Goal: Information Seeking & Learning: Learn about a topic

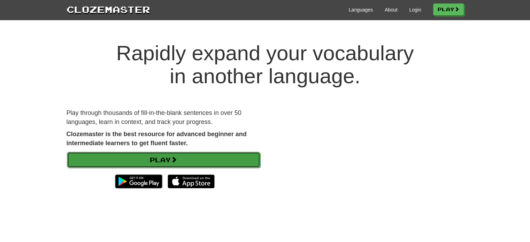
click at [202, 164] on link "Play" at bounding box center [163, 160] width 193 height 16
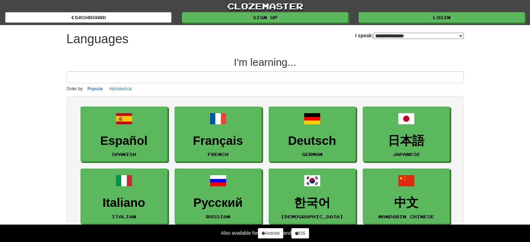
select select "*******"
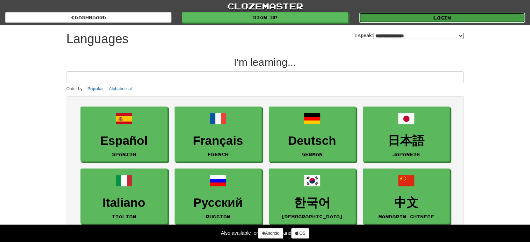
click at [446, 20] on link "Login" at bounding box center [442, 18] width 166 height 10
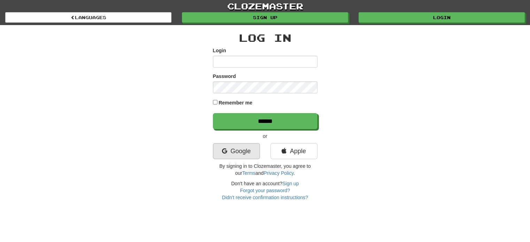
type input "**********"
click at [251, 154] on link "Google" at bounding box center [236, 151] width 47 height 16
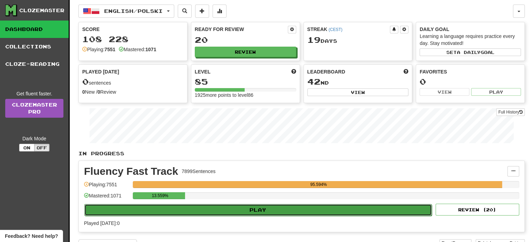
click at [266, 207] on button "Play" at bounding box center [257, 210] width 347 height 12
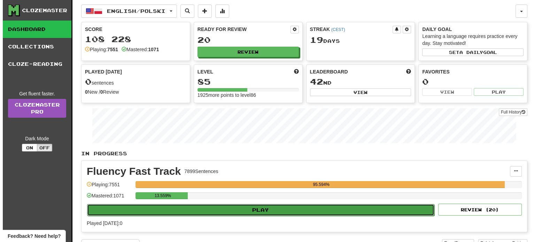
select select "**"
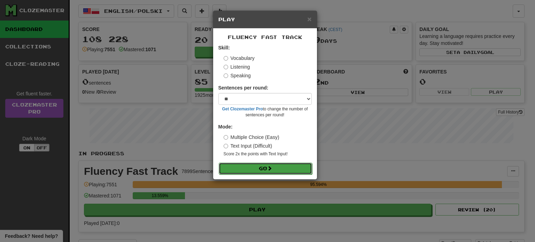
click at [272, 172] on button "Go" at bounding box center [265, 169] width 93 height 12
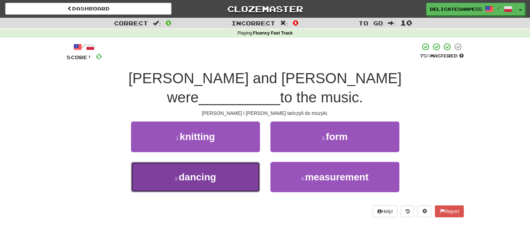
click at [248, 167] on button "3 . dancing" at bounding box center [195, 177] width 129 height 30
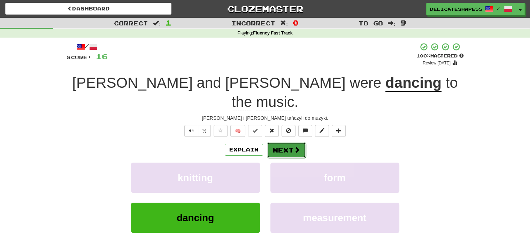
click at [285, 142] on button "Next" at bounding box center [286, 150] width 39 height 16
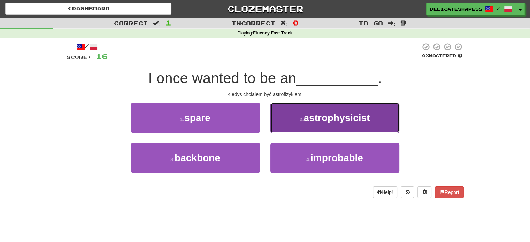
click at [317, 116] on span "astrophysicist" at bounding box center [336, 117] width 66 height 11
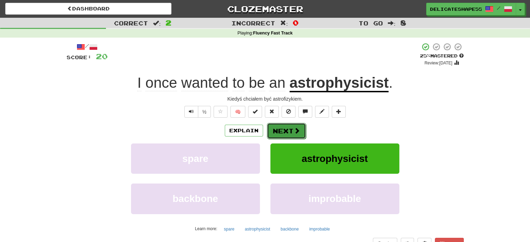
click at [284, 132] on button "Next" at bounding box center [286, 131] width 39 height 16
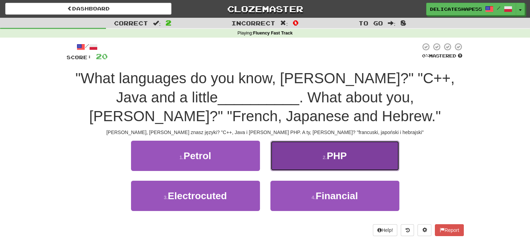
click at [299, 150] on button "2 . PHP" at bounding box center [334, 156] width 129 height 30
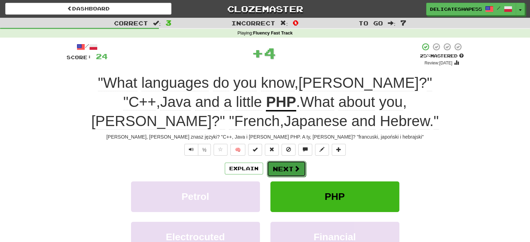
click at [286, 166] on button "Next" at bounding box center [286, 169] width 39 height 16
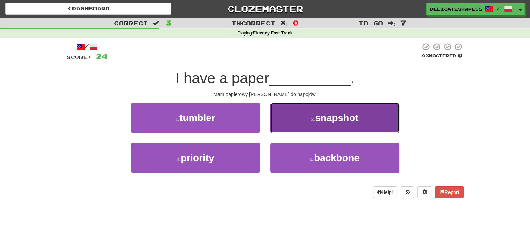
click at [306, 121] on button "2 . snapshot" at bounding box center [334, 118] width 129 height 30
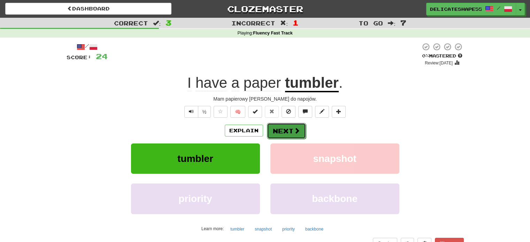
click at [288, 133] on button "Next" at bounding box center [286, 131] width 39 height 16
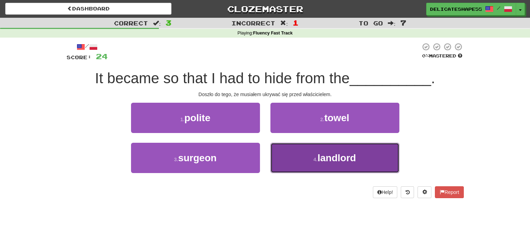
click at [306, 152] on button "4 . landlord" at bounding box center [334, 158] width 129 height 30
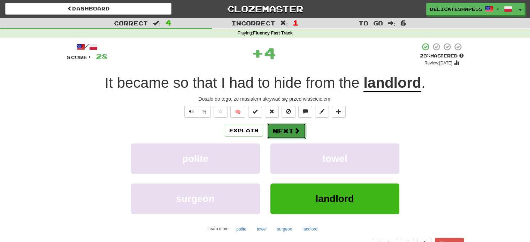
click at [294, 133] on span at bounding box center [296, 130] width 6 height 6
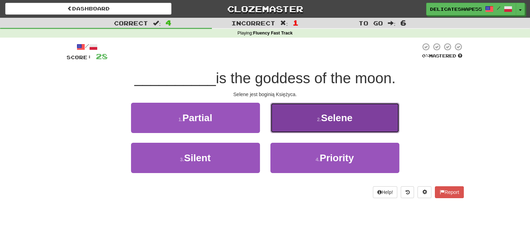
click at [302, 124] on button "2 . Selene" at bounding box center [334, 118] width 129 height 30
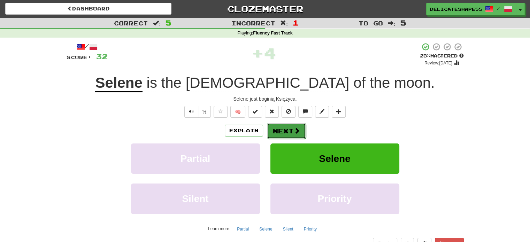
click at [295, 135] on button "Next" at bounding box center [286, 131] width 39 height 16
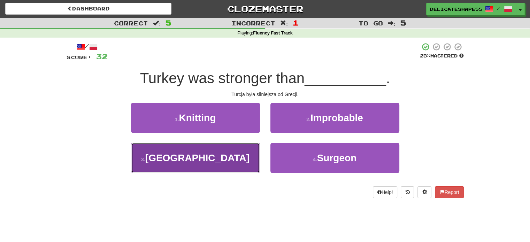
click at [254, 151] on button "3 . Greece" at bounding box center [195, 158] width 129 height 30
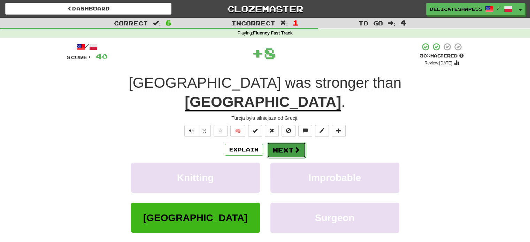
click at [284, 142] on button "Next" at bounding box center [286, 150] width 39 height 16
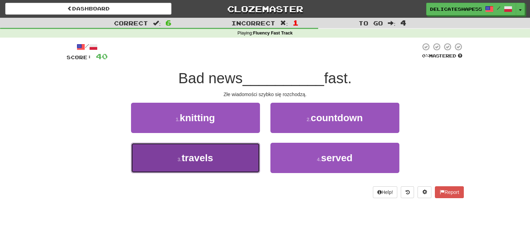
click at [253, 156] on button "3 . travels" at bounding box center [195, 158] width 129 height 30
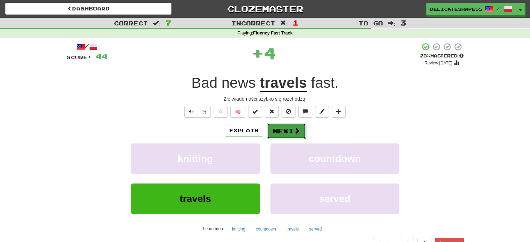
click at [287, 135] on button "Next" at bounding box center [286, 131] width 39 height 16
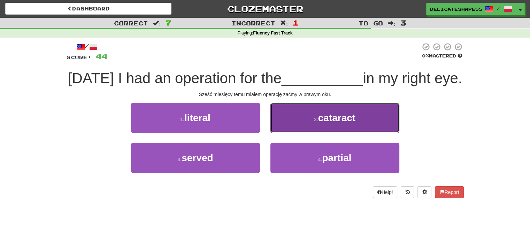
click at [291, 133] on button "2 . cataract" at bounding box center [334, 118] width 129 height 30
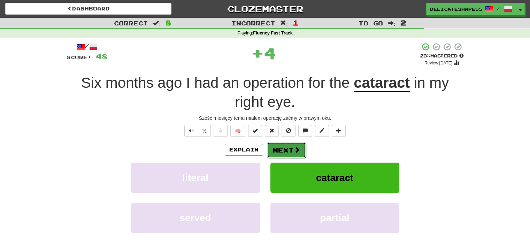
click at [291, 148] on button "Next" at bounding box center [286, 150] width 39 height 16
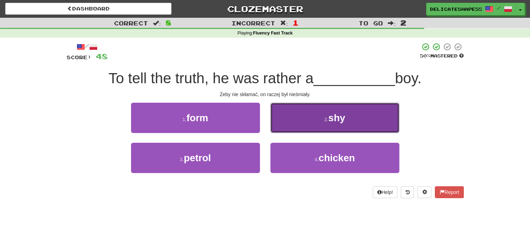
click at [302, 126] on button "2 . shy" at bounding box center [334, 118] width 129 height 30
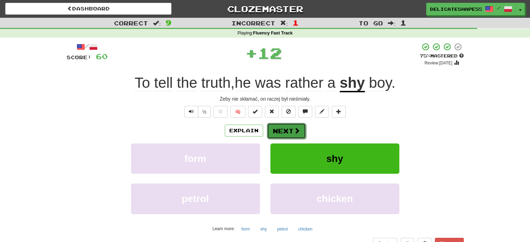
click at [290, 131] on button "Next" at bounding box center [286, 131] width 39 height 16
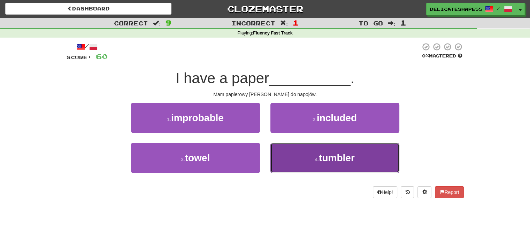
click at [301, 153] on button "4 . tumbler" at bounding box center [334, 158] width 129 height 30
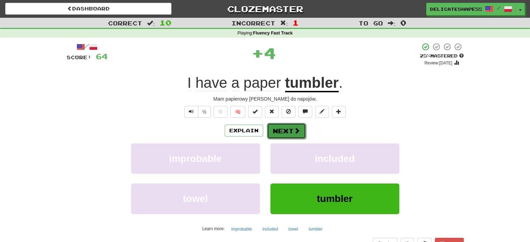
click at [291, 132] on button "Next" at bounding box center [286, 131] width 39 height 16
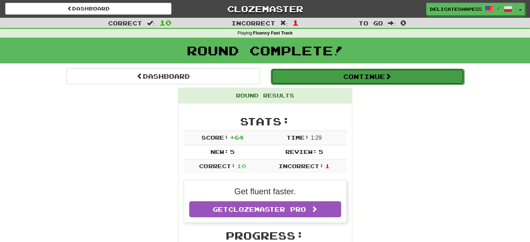
click at [361, 77] on button "Continue" at bounding box center [366, 77] width 193 height 16
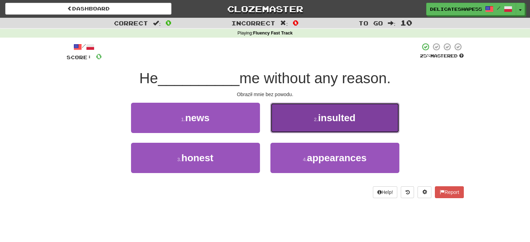
click at [357, 115] on button "2 . insulted" at bounding box center [334, 118] width 129 height 30
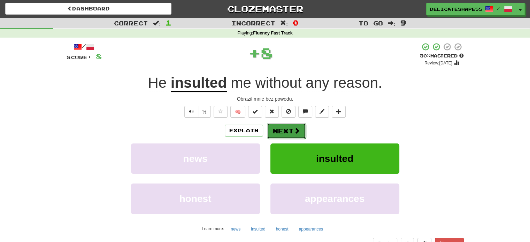
click at [294, 128] on span at bounding box center [296, 130] width 6 height 6
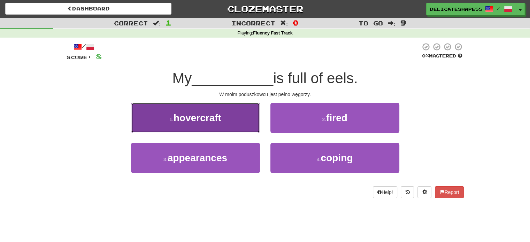
click at [246, 117] on button "1 . hovercraft" at bounding box center [195, 118] width 129 height 30
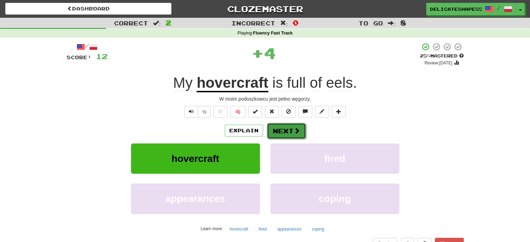
click at [291, 128] on button "Next" at bounding box center [286, 131] width 39 height 16
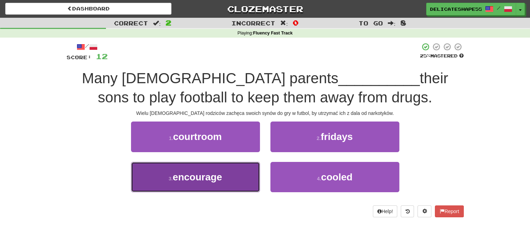
click at [253, 174] on button "3 . encourage" at bounding box center [195, 177] width 129 height 30
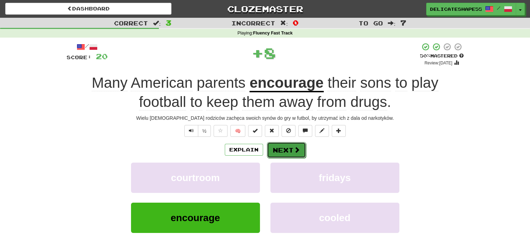
click at [280, 150] on button "Next" at bounding box center [286, 150] width 39 height 16
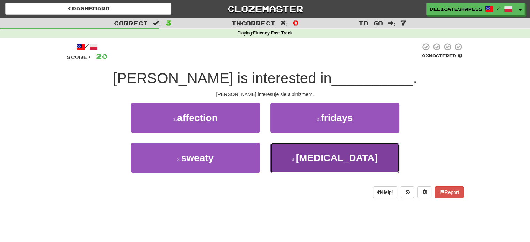
click at [293, 161] on button "4 . mountaineering" at bounding box center [334, 158] width 129 height 30
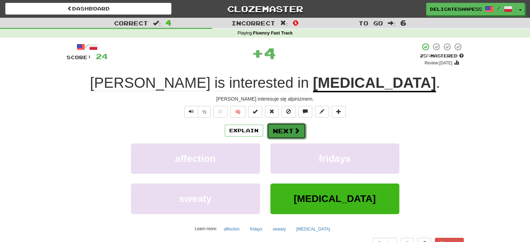
click at [287, 133] on button "Next" at bounding box center [286, 131] width 39 height 16
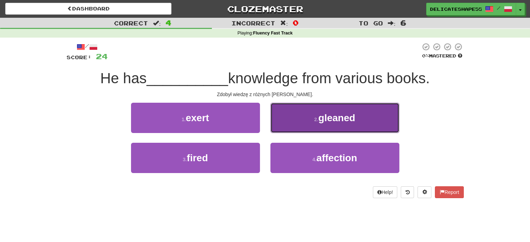
click at [297, 126] on button "2 . gleaned" at bounding box center [334, 118] width 129 height 30
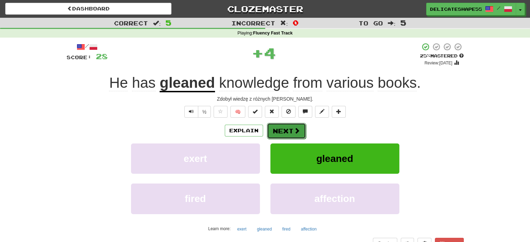
click at [294, 130] on span at bounding box center [296, 130] width 6 height 6
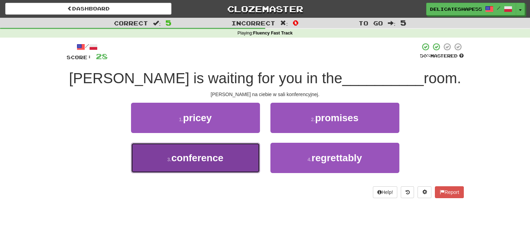
click at [256, 150] on button "3 . conference" at bounding box center [195, 158] width 129 height 30
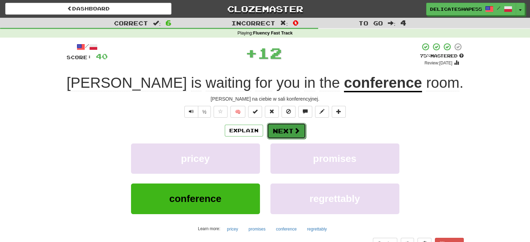
click at [282, 135] on button "Next" at bounding box center [286, 131] width 39 height 16
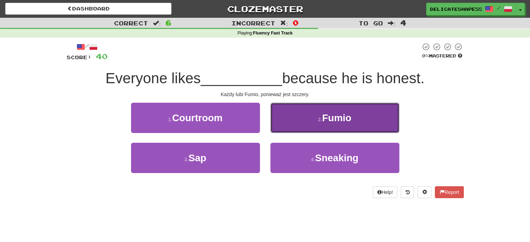
click at [292, 125] on button "2 . Fumio" at bounding box center [334, 118] width 129 height 30
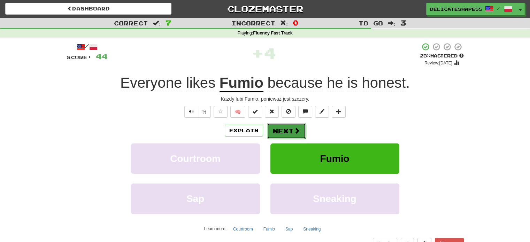
click at [291, 132] on button "Next" at bounding box center [286, 131] width 39 height 16
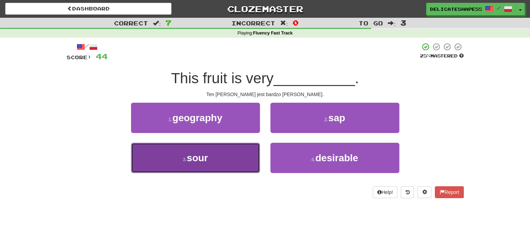
click at [254, 150] on button "3 . sour" at bounding box center [195, 158] width 129 height 30
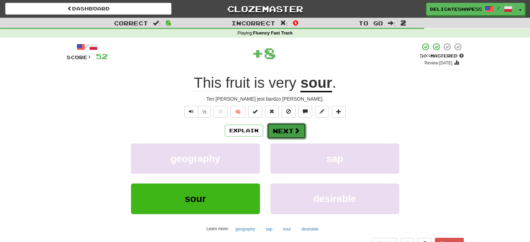
click at [283, 135] on button "Next" at bounding box center [286, 131] width 39 height 16
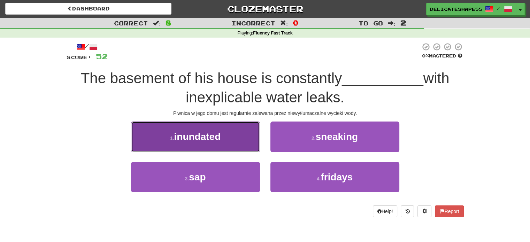
click at [251, 140] on button "1 . inundated" at bounding box center [195, 136] width 129 height 30
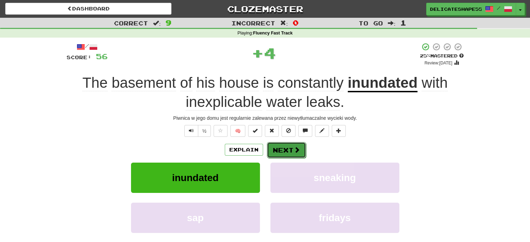
click at [284, 148] on button "Next" at bounding box center [286, 150] width 39 height 16
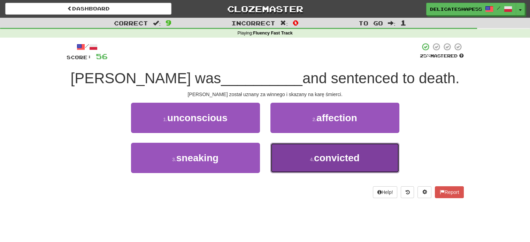
click at [288, 150] on button "4 . convicted" at bounding box center [334, 158] width 129 height 30
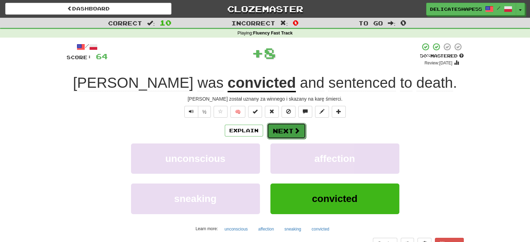
click at [287, 132] on button "Next" at bounding box center [286, 131] width 39 height 16
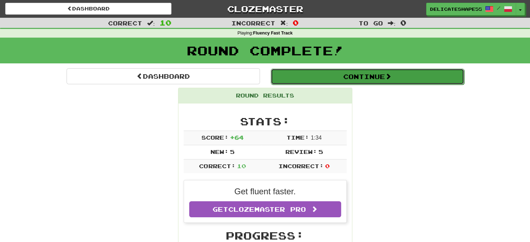
click at [356, 79] on button "Continue" at bounding box center [366, 77] width 193 height 16
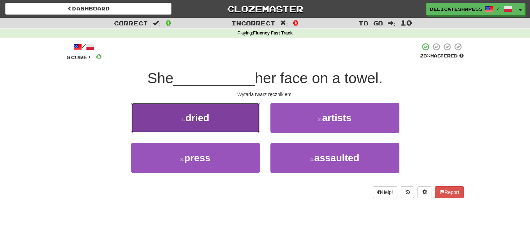
click at [239, 114] on button "1 . dried" at bounding box center [195, 118] width 129 height 30
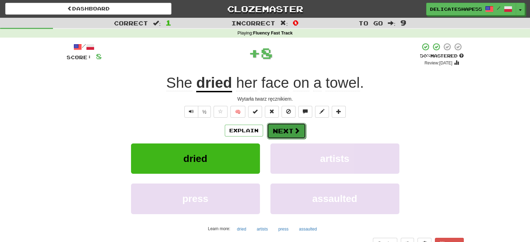
click at [285, 128] on button "Next" at bounding box center [286, 131] width 39 height 16
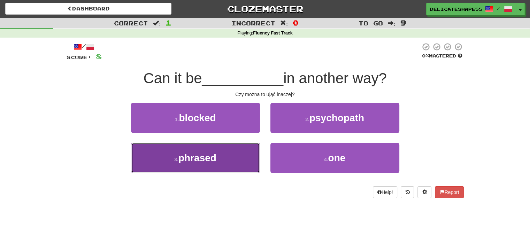
click at [250, 152] on button "3 . phrased" at bounding box center [195, 158] width 129 height 30
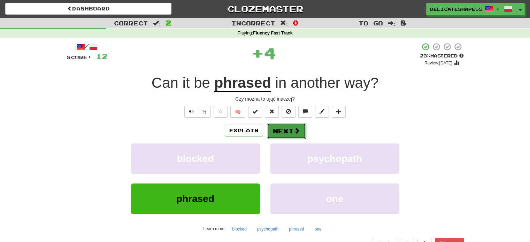
click at [284, 132] on button "Next" at bounding box center [286, 131] width 39 height 16
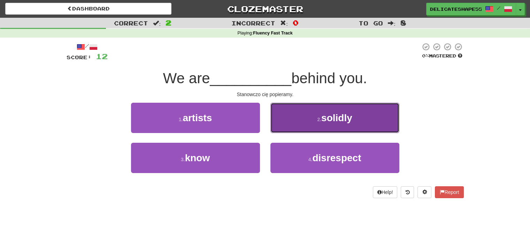
click at [297, 124] on button "2 . solidly" at bounding box center [334, 118] width 129 height 30
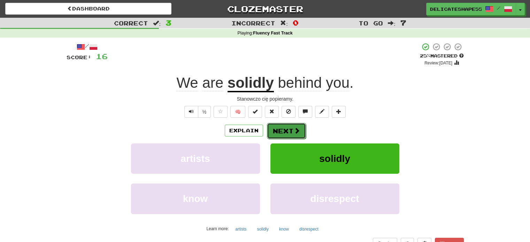
click at [295, 132] on span at bounding box center [296, 130] width 6 height 6
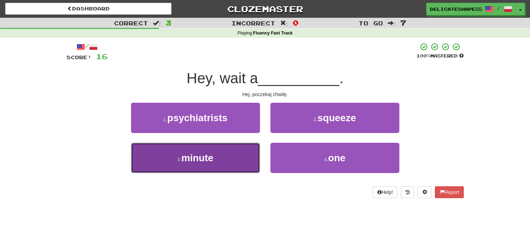
click at [242, 148] on button "3 . minute" at bounding box center [195, 158] width 129 height 30
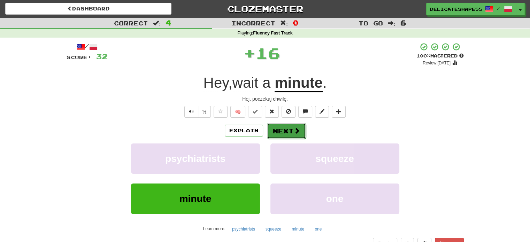
click at [280, 130] on button "Next" at bounding box center [286, 131] width 39 height 16
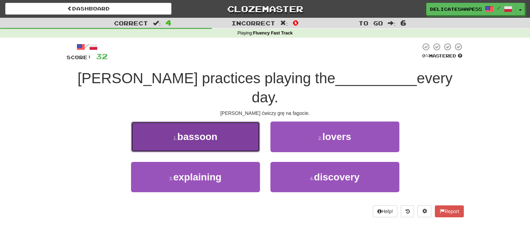
click at [241, 122] on button "1 . bassoon" at bounding box center [195, 136] width 129 height 30
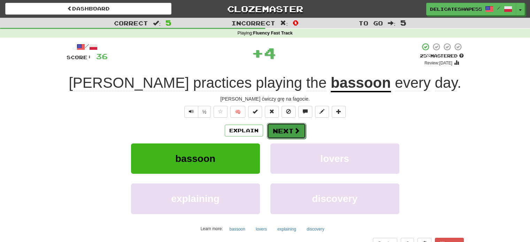
click at [277, 129] on button "Next" at bounding box center [286, 131] width 39 height 16
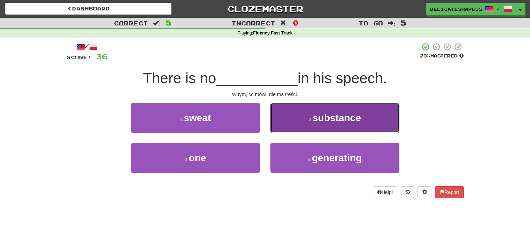
click at [285, 128] on button "2 . substance" at bounding box center [334, 118] width 129 height 30
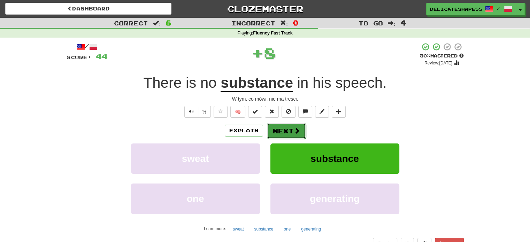
click at [285, 127] on button "Next" at bounding box center [286, 131] width 39 height 16
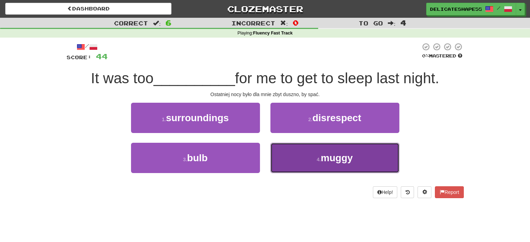
click at [298, 146] on button "4 . muggy" at bounding box center [334, 158] width 129 height 30
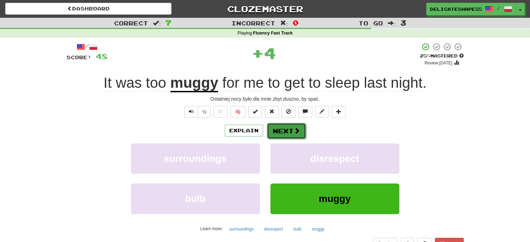
click at [289, 131] on button "Next" at bounding box center [286, 131] width 39 height 16
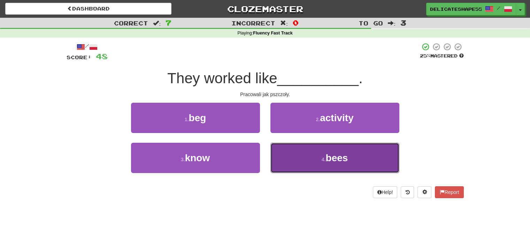
click at [298, 147] on button "4 . bees" at bounding box center [334, 158] width 129 height 30
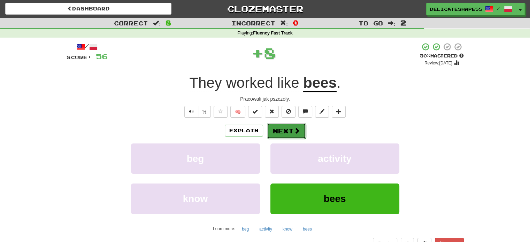
click at [291, 132] on button "Next" at bounding box center [286, 131] width 39 height 16
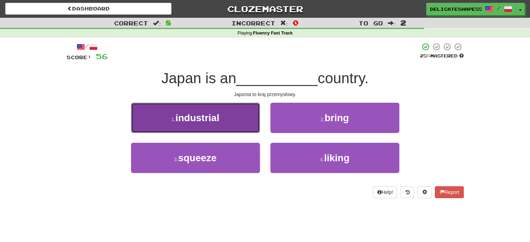
click at [234, 123] on button "1 . industrial" at bounding box center [195, 118] width 129 height 30
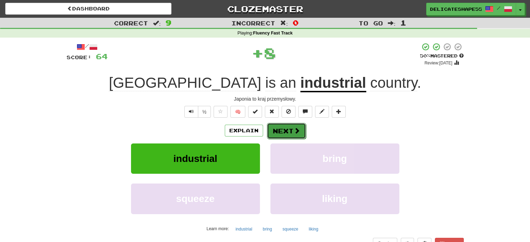
click at [276, 131] on button "Next" at bounding box center [286, 131] width 39 height 16
